Goal: Check status

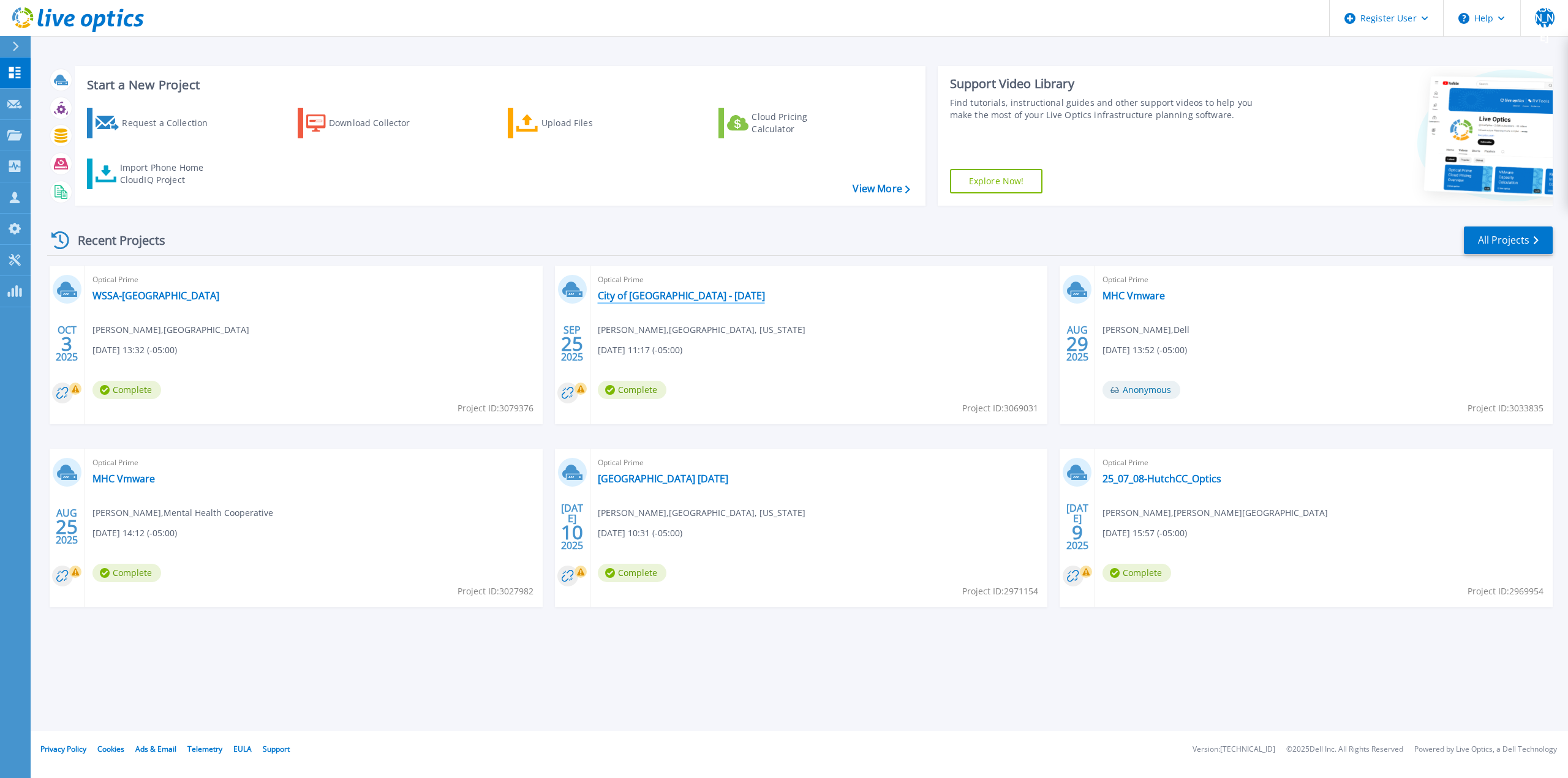
click at [655, 295] on link "City of [GEOGRAPHIC_DATA] - [DATE]" at bounding box center [681, 295] width 167 height 12
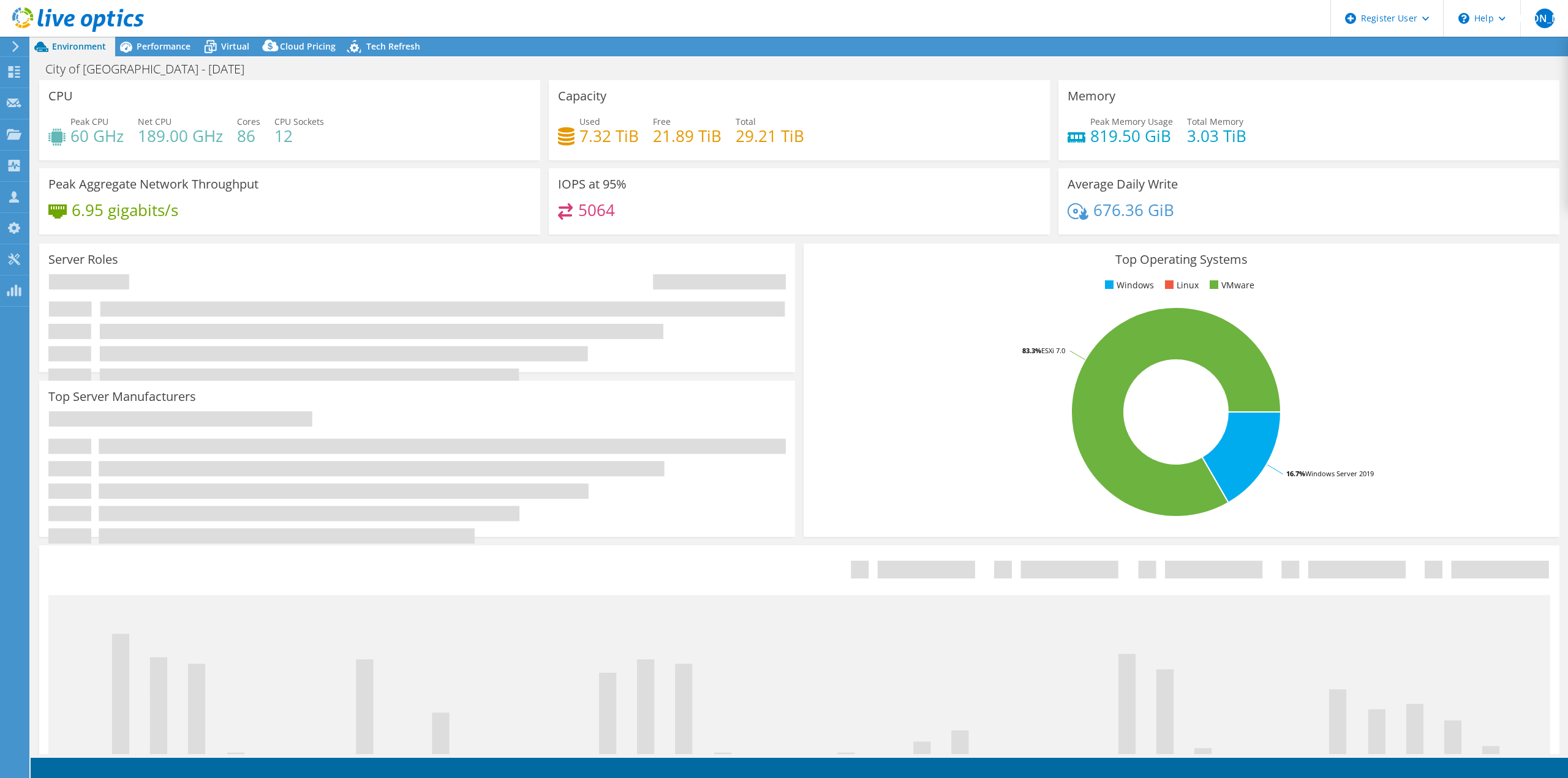
select select "USD"
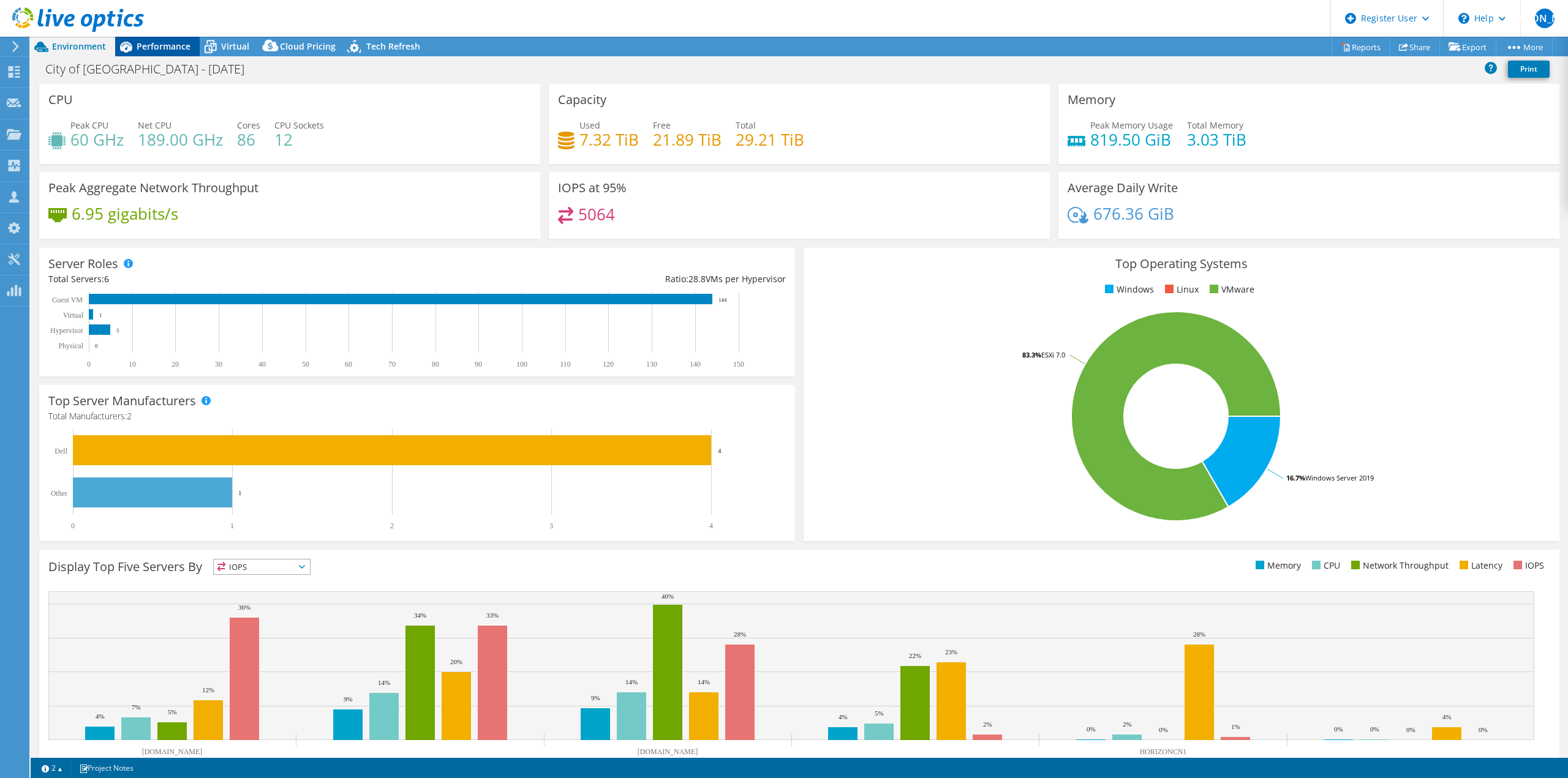
click at [149, 44] on span "Performance" at bounding box center [163, 46] width 54 height 12
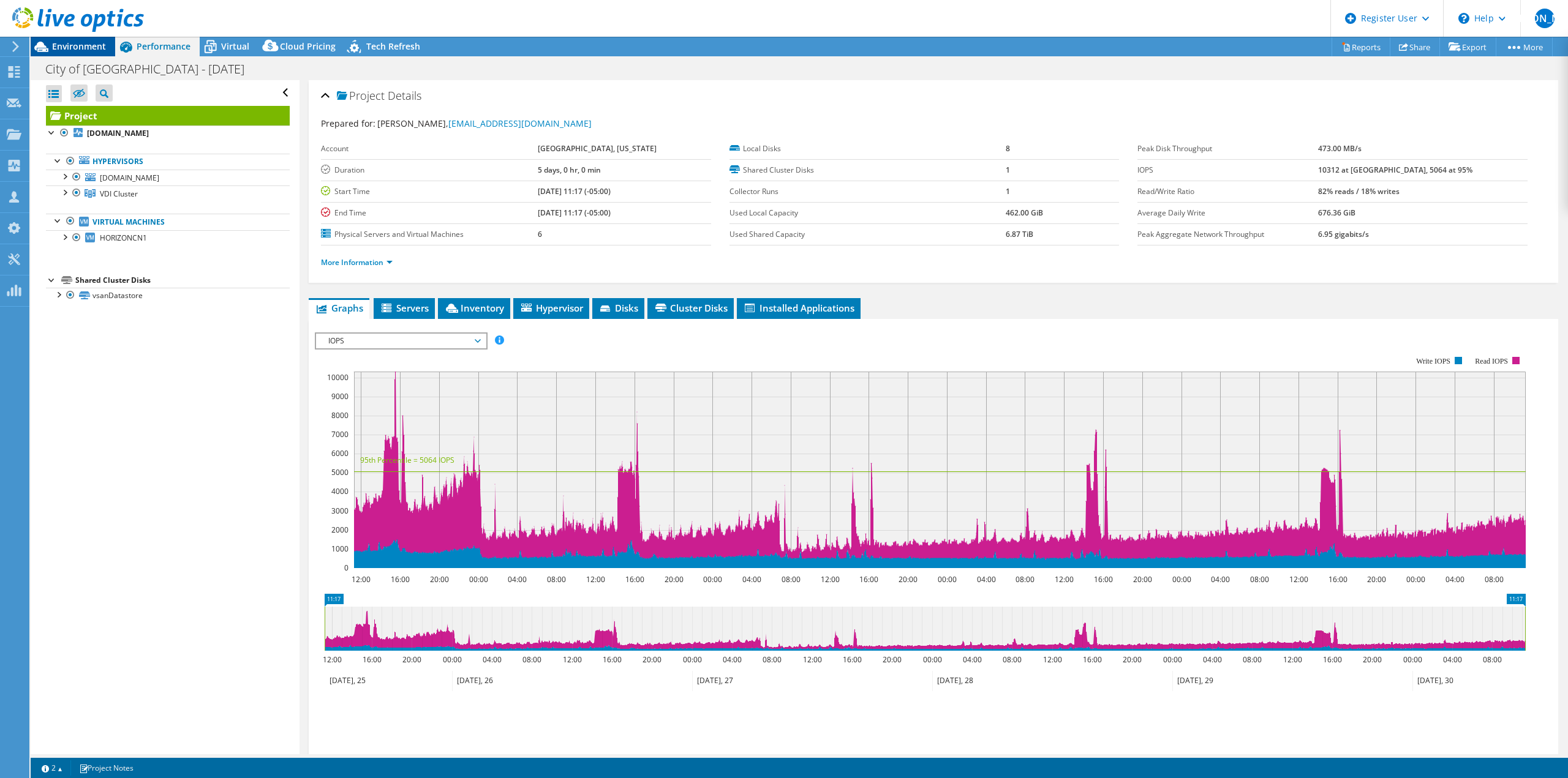
click at [92, 44] on span "Environment" at bounding box center [79, 46] width 54 height 12
